Goal: Information Seeking & Learning: Check status

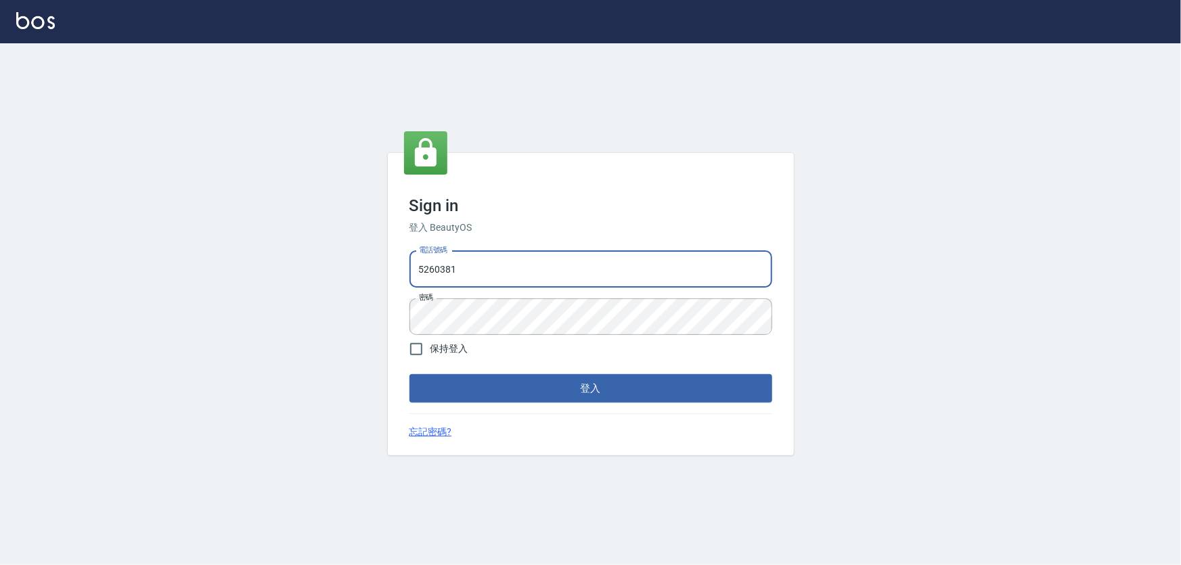
click at [501, 267] on input "5260381" at bounding box center [590, 269] width 363 height 37
drag, startPoint x: 501, startPoint y: 267, endPoint x: 375, endPoint y: 281, distance: 126.0
click at [375, 281] on div "Sign in 登入 BeautyOS 電話號碼 [PHONE_NUMBER] 電話號碼 密碼 密碼 保持登入 登入 忘記密碼?" at bounding box center [590, 304] width 1181 height 522
type input "0989970105"
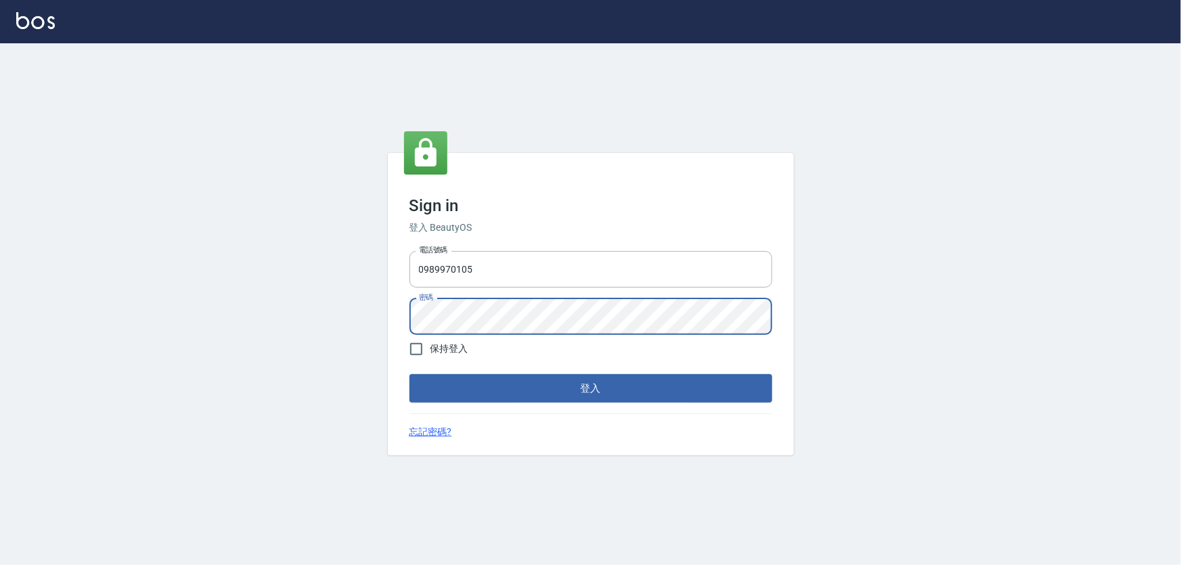
click at [409, 374] on button "登入" at bounding box center [590, 388] width 363 height 28
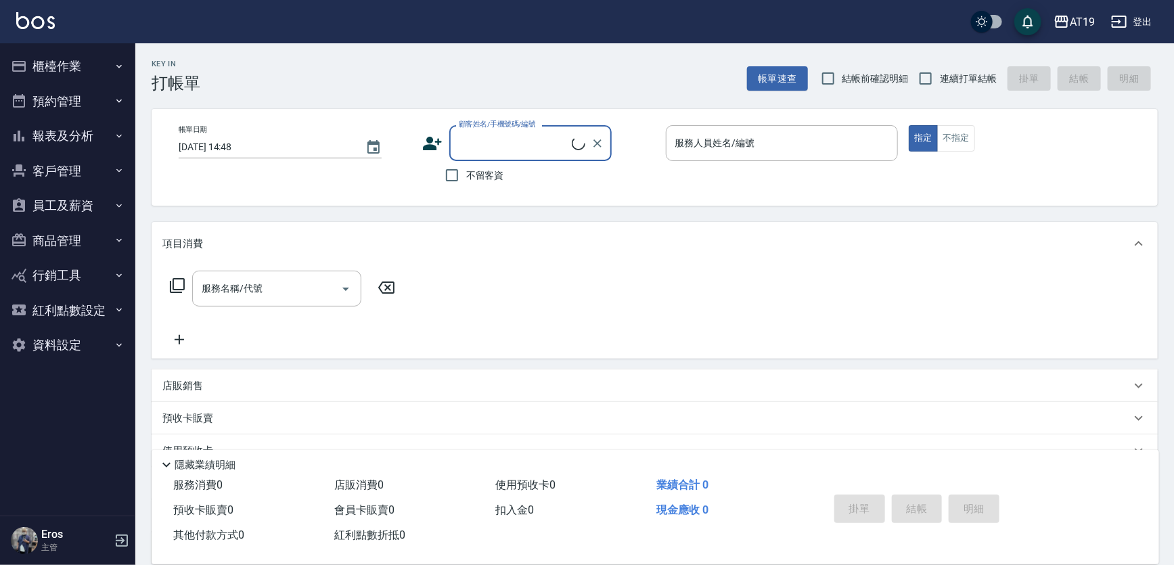
click at [79, 131] on button "報表及分析" at bounding box center [67, 135] width 124 height 35
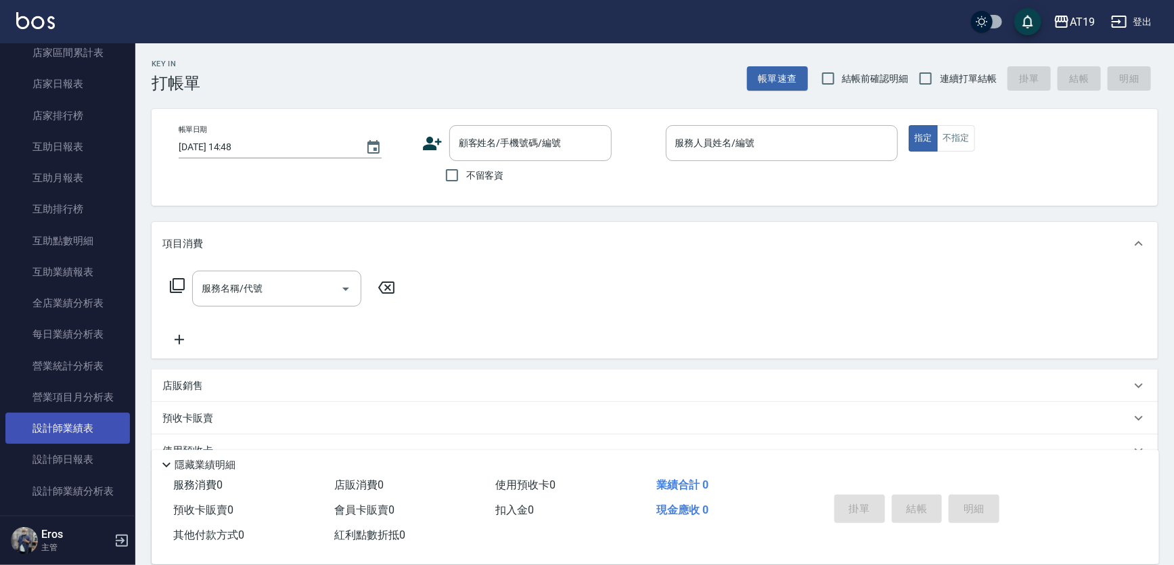
scroll to position [369, 0]
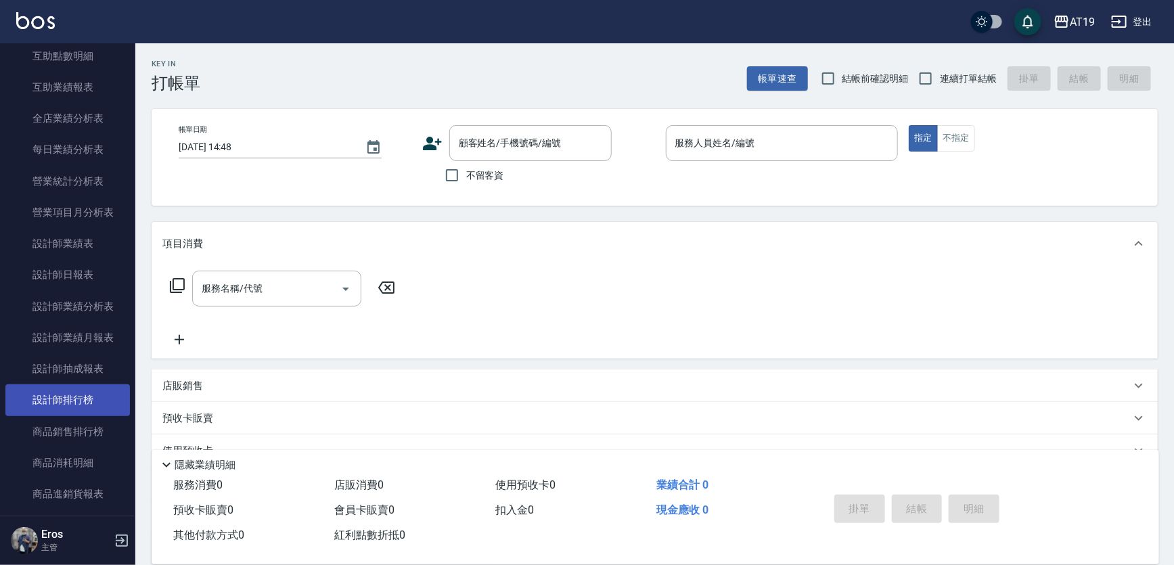
click at [83, 407] on link "設計師排行榜" at bounding box center [67, 399] width 124 height 31
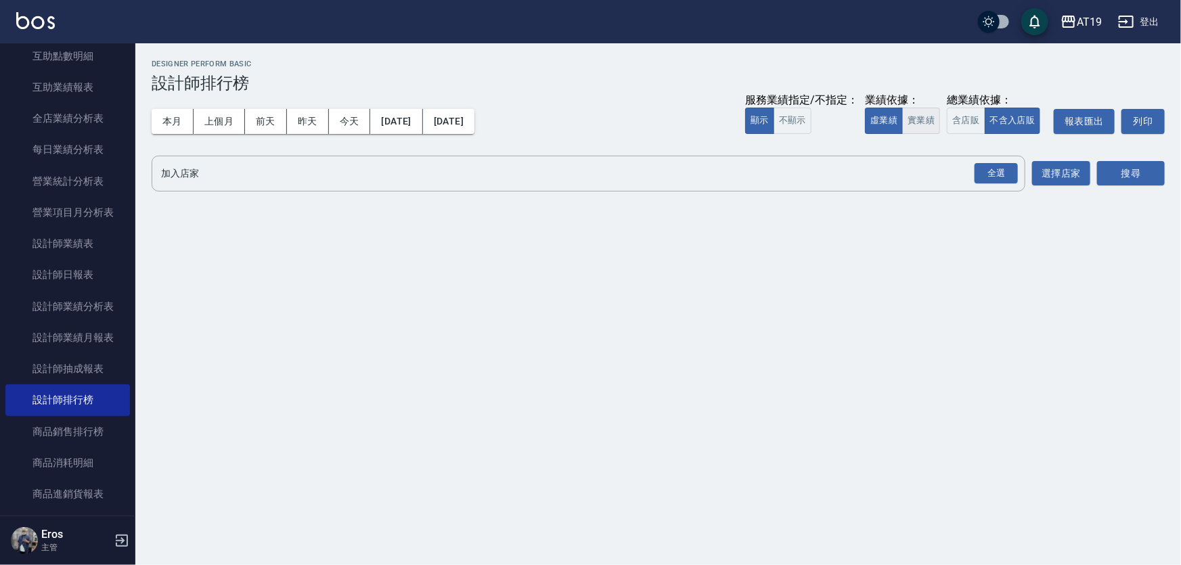
click at [916, 116] on button "實業績" at bounding box center [921, 121] width 38 height 26
click at [994, 175] on div "全選" at bounding box center [995, 173] width 43 height 21
click at [1118, 166] on button "搜尋" at bounding box center [1131, 174] width 68 height 25
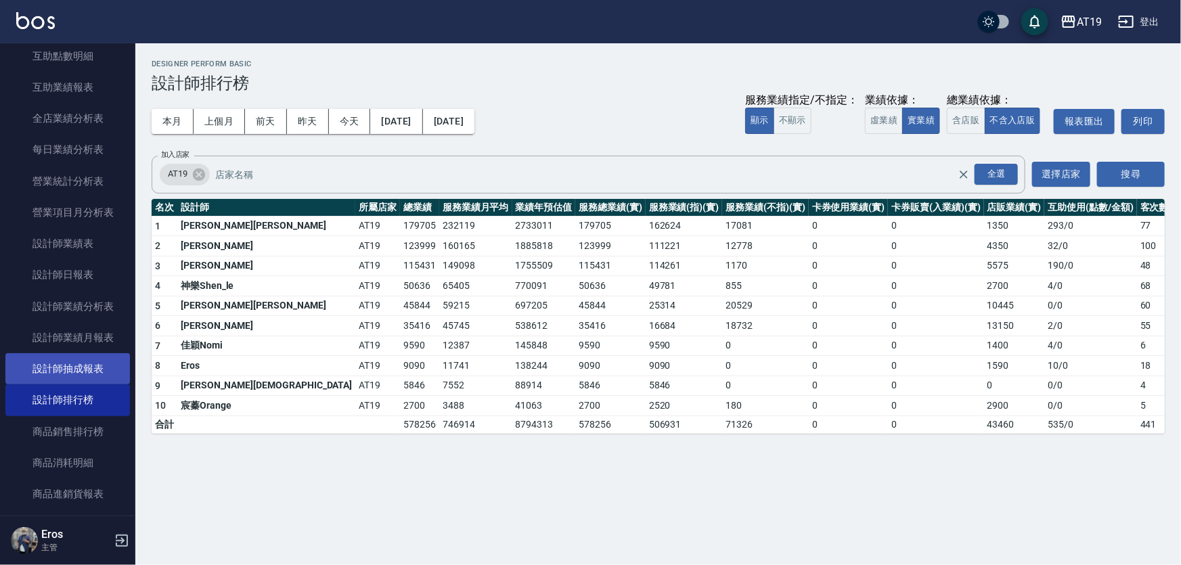
click at [81, 365] on link "設計師抽成報表" at bounding box center [67, 368] width 124 height 31
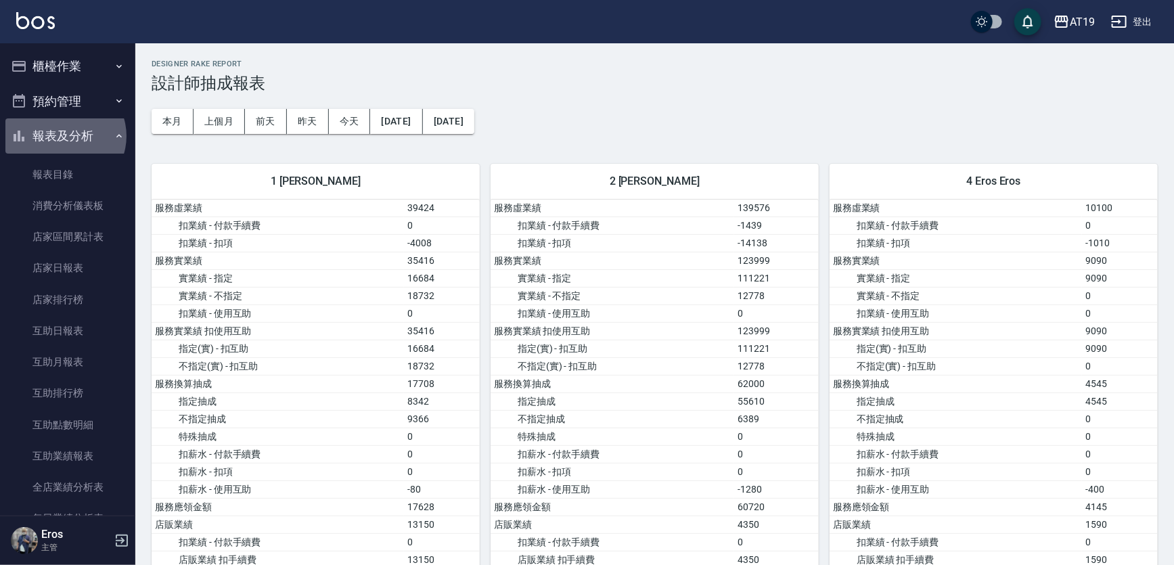
click at [64, 136] on button "報表及分析" at bounding box center [67, 135] width 124 height 35
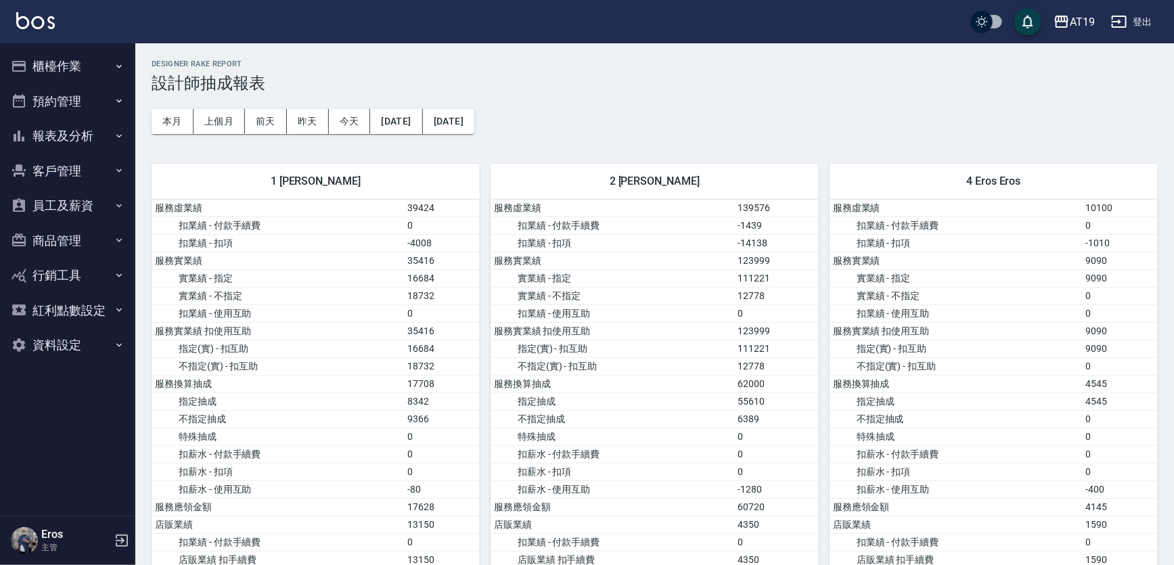
click at [76, 133] on button "報表及分析" at bounding box center [67, 135] width 124 height 35
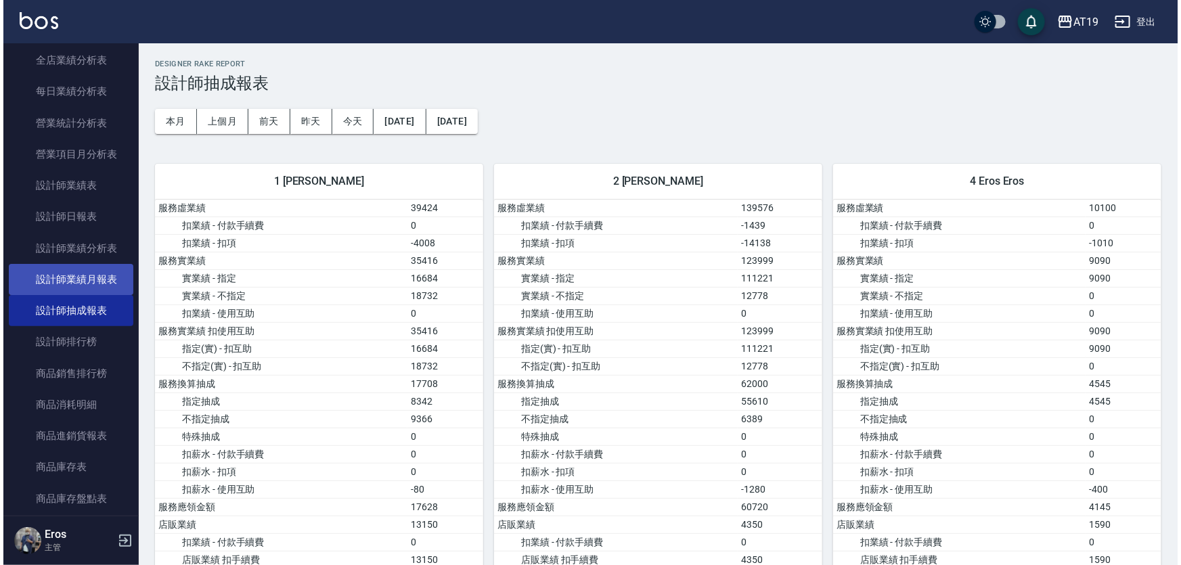
scroll to position [430, 0]
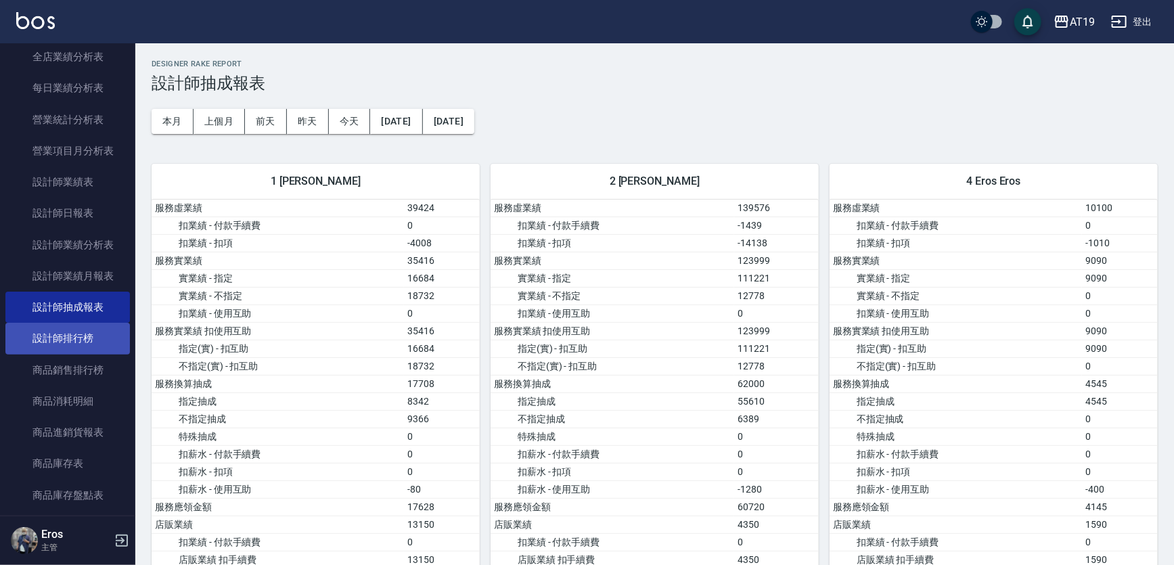
click at [76, 331] on link "設計師排行榜" at bounding box center [67, 338] width 124 height 31
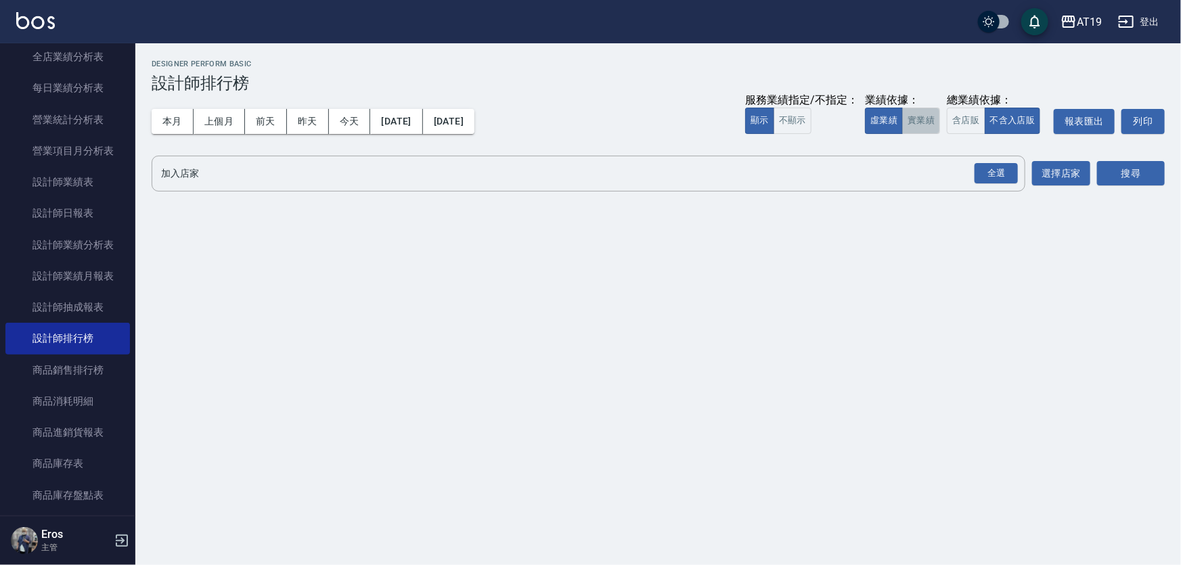
click at [919, 122] on button "實業績" at bounding box center [921, 121] width 38 height 26
drag, startPoint x: 988, startPoint y: 175, endPoint x: 1007, endPoint y: 172, distance: 19.1
click at [989, 175] on div "全選" at bounding box center [995, 173] width 43 height 21
click at [1130, 166] on button "搜尋" at bounding box center [1131, 174] width 68 height 25
